Goal: Transaction & Acquisition: Purchase product/service

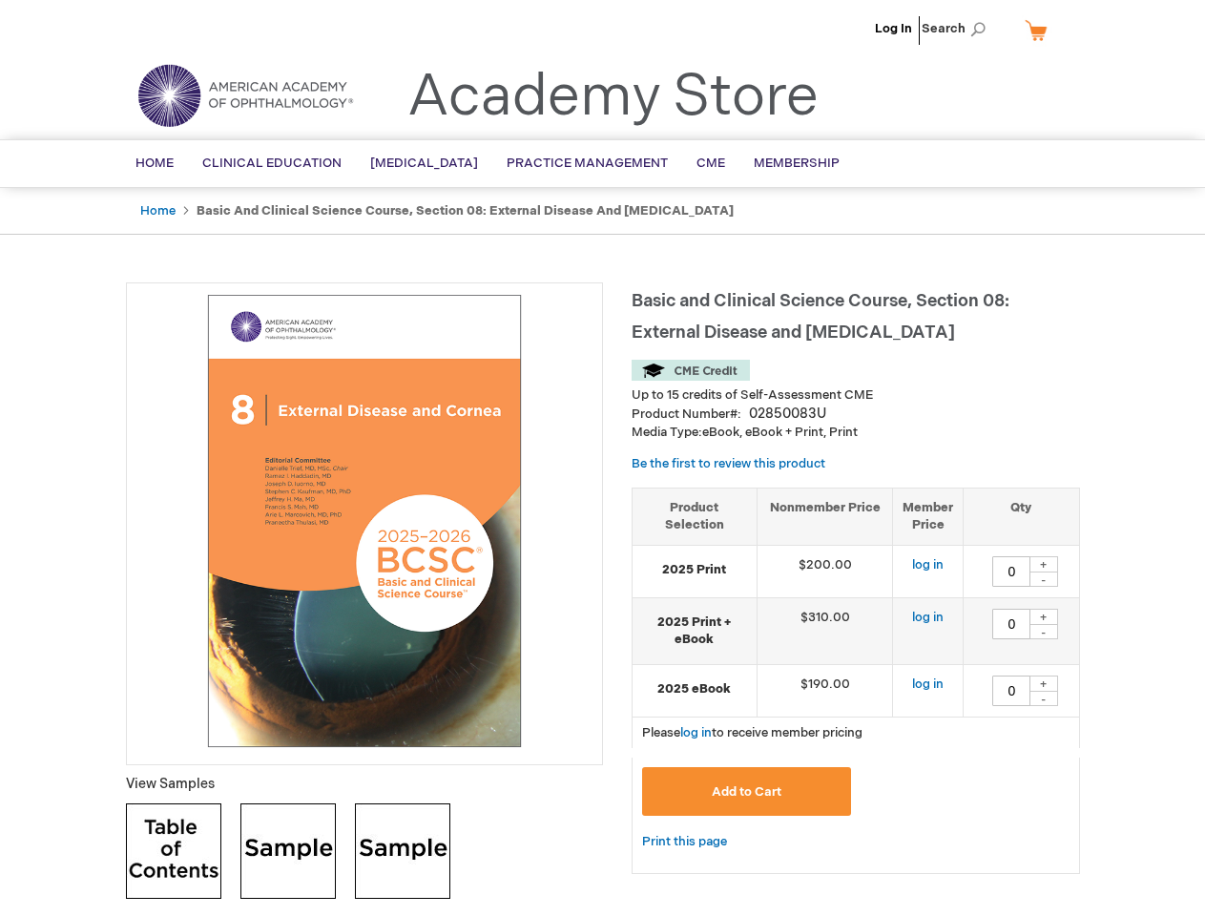
click at [602, 458] on div at bounding box center [364, 524] width 477 height 483
click at [959, 29] on span "Search" at bounding box center [958, 29] width 73 height 38
click at [856, 681] on td "$190.00" at bounding box center [825, 690] width 136 height 52
click at [1044, 564] on div "+" at bounding box center [1044, 564] width 29 height 16
click at [1044, 579] on div "-" at bounding box center [1044, 579] width 29 height 15
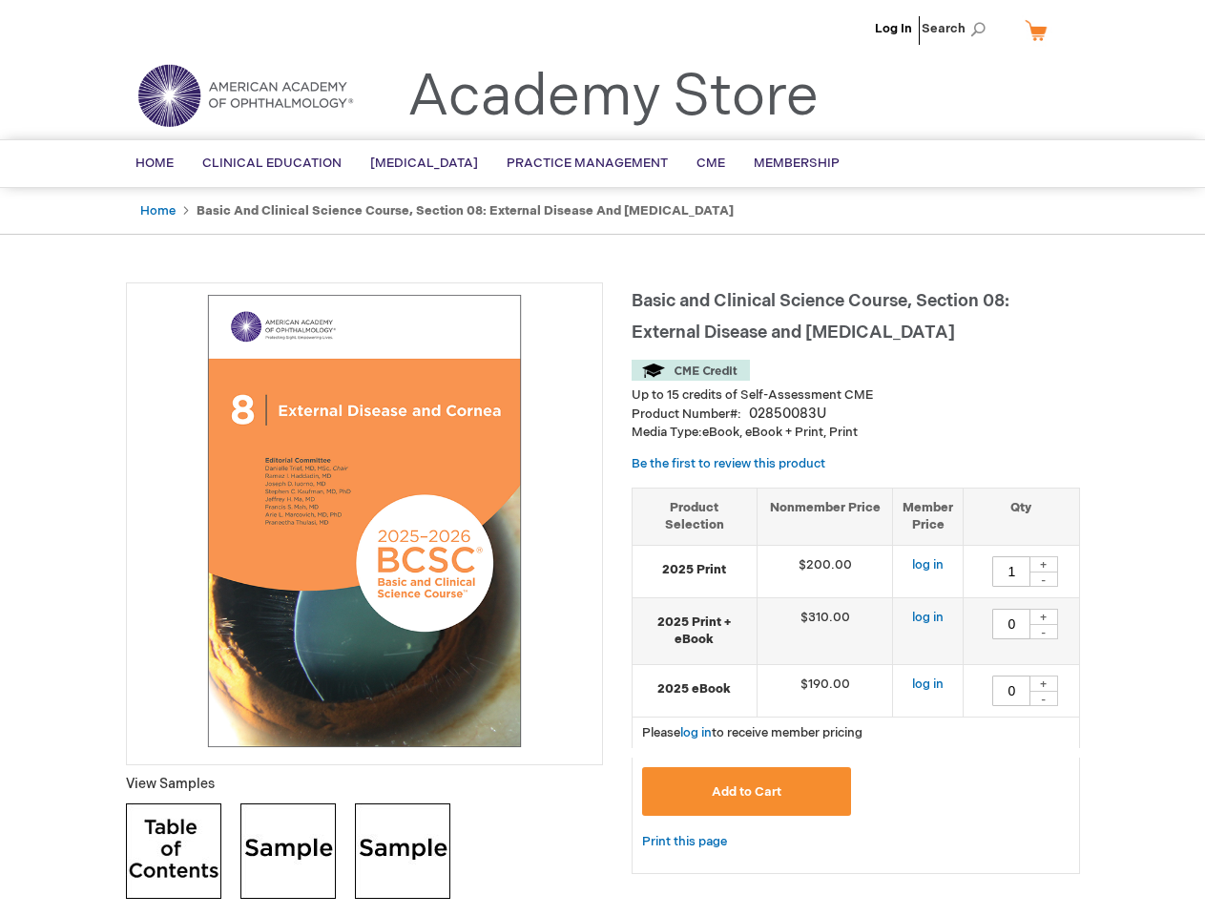
type input "0"
click at [1044, 617] on div "+" at bounding box center [1044, 617] width 29 height 16
click at [1044, 632] on div "-" at bounding box center [1044, 631] width 29 height 15
type input "0"
click at [1044, 683] on div "+" at bounding box center [1044, 684] width 29 height 16
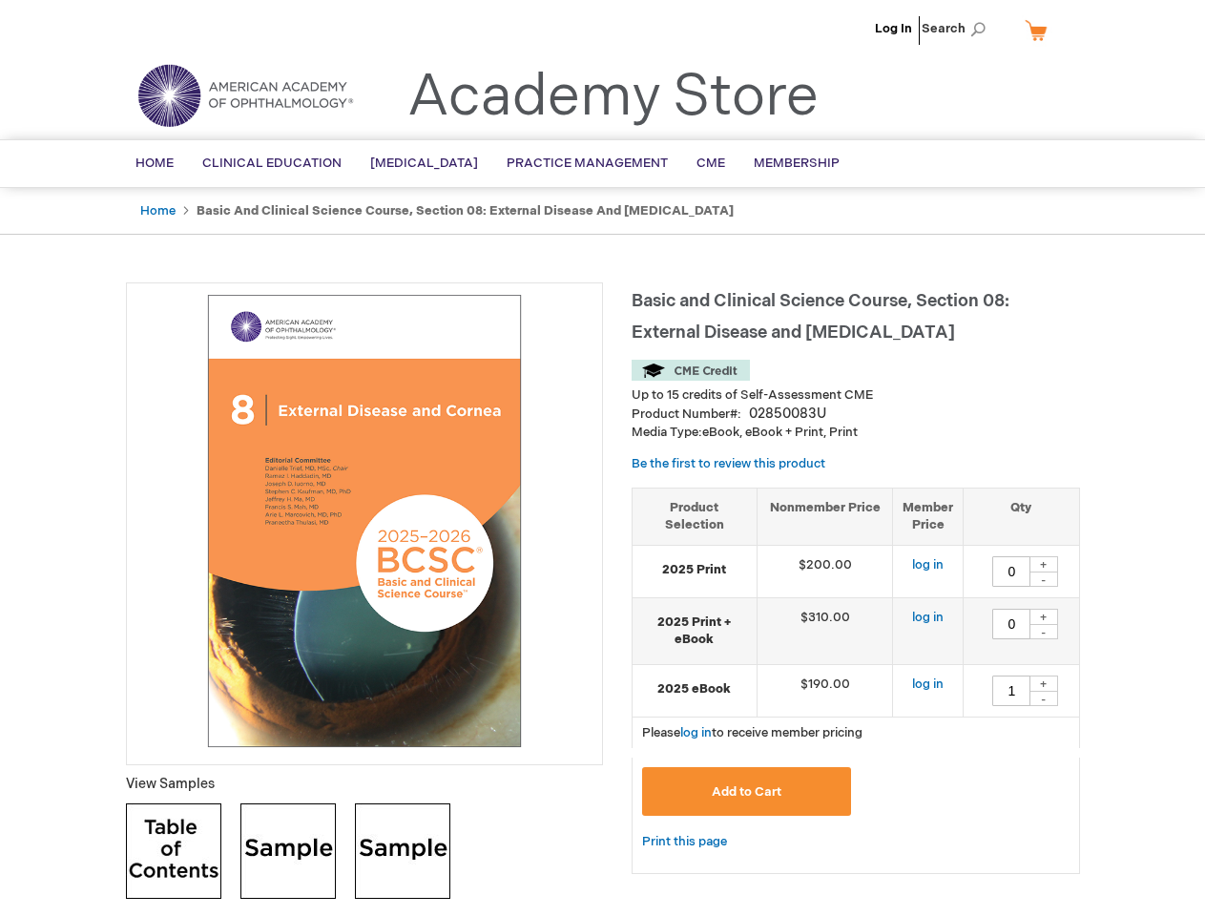
click at [1044, 699] on div "-" at bounding box center [1044, 698] width 29 height 15
type input "0"
